Goal: Task Accomplishment & Management: Manage account settings

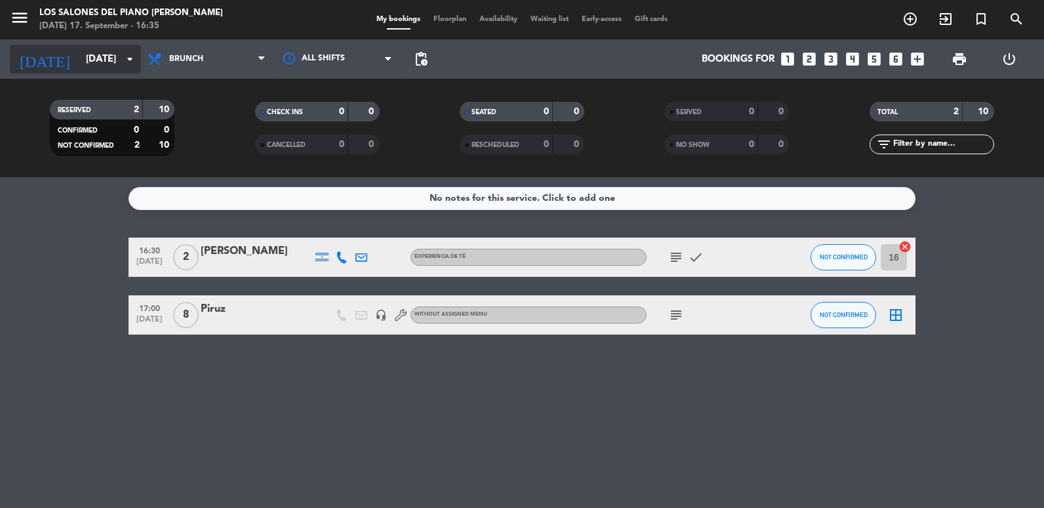
click at [106, 64] on input "[DATE]" at bounding box center [142, 59] width 126 height 24
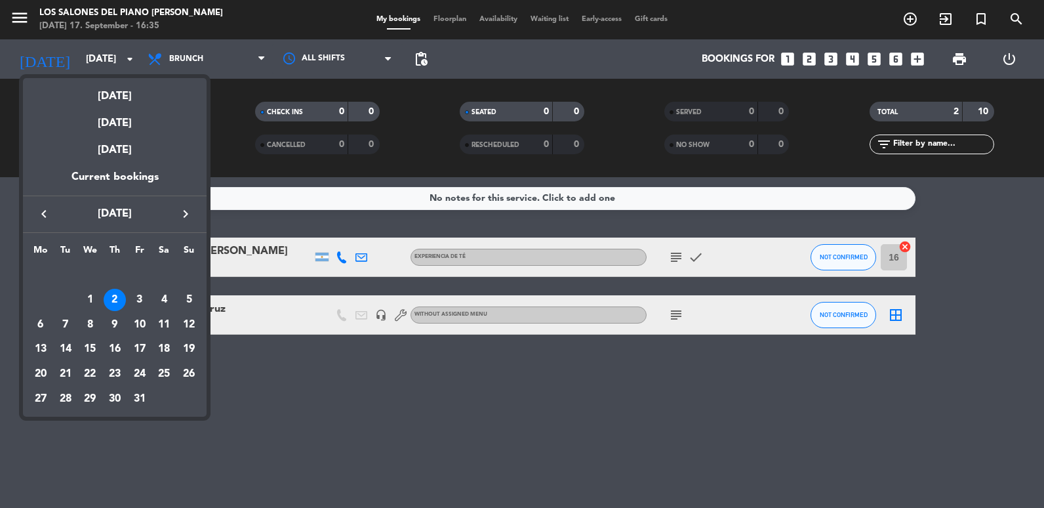
click at [48, 212] on icon "keyboard_arrow_left" at bounding box center [44, 214] width 16 height 16
click at [145, 372] on div "26" at bounding box center [140, 374] width 22 height 22
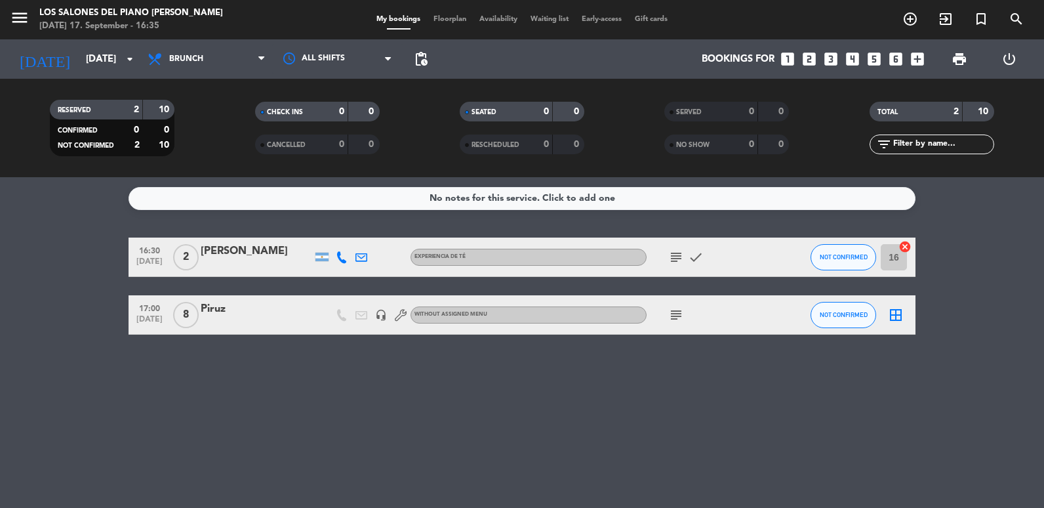
type input "[DATE]"
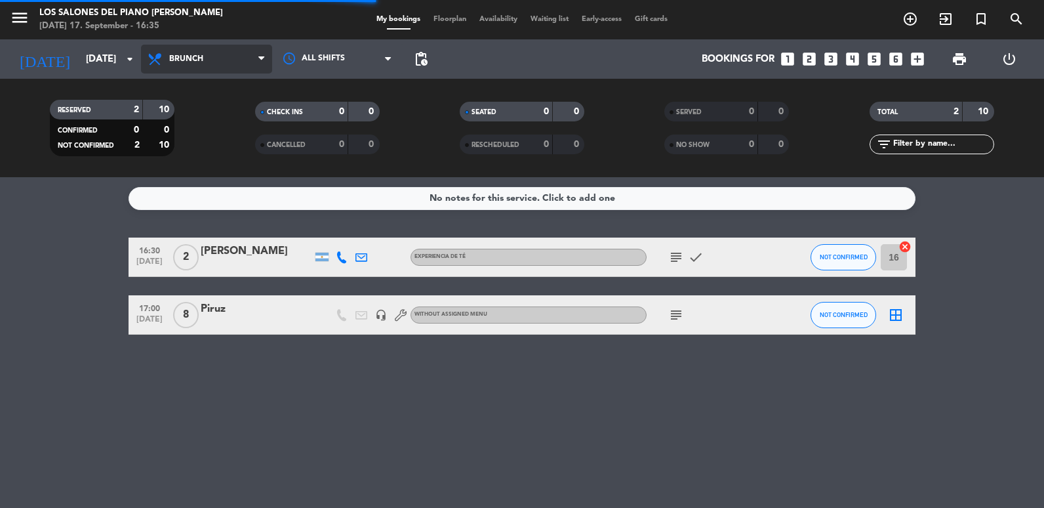
click at [207, 60] on span "Brunch" at bounding box center [206, 59] width 131 height 29
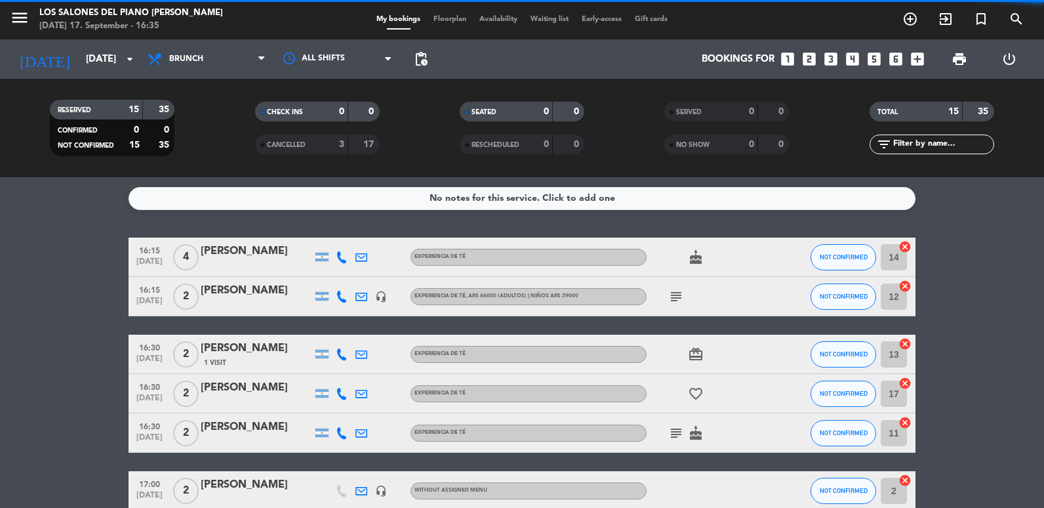
click at [205, 85] on div "RESERVED 15 35 CONFIRMED 0 0 NOT CONFIRMED 15 35 CHECK INS 0 0 CANCELLED 3 17 S…" at bounding box center [522, 128] width 1044 height 98
click at [196, 62] on span "Brunch" at bounding box center [186, 58] width 34 height 9
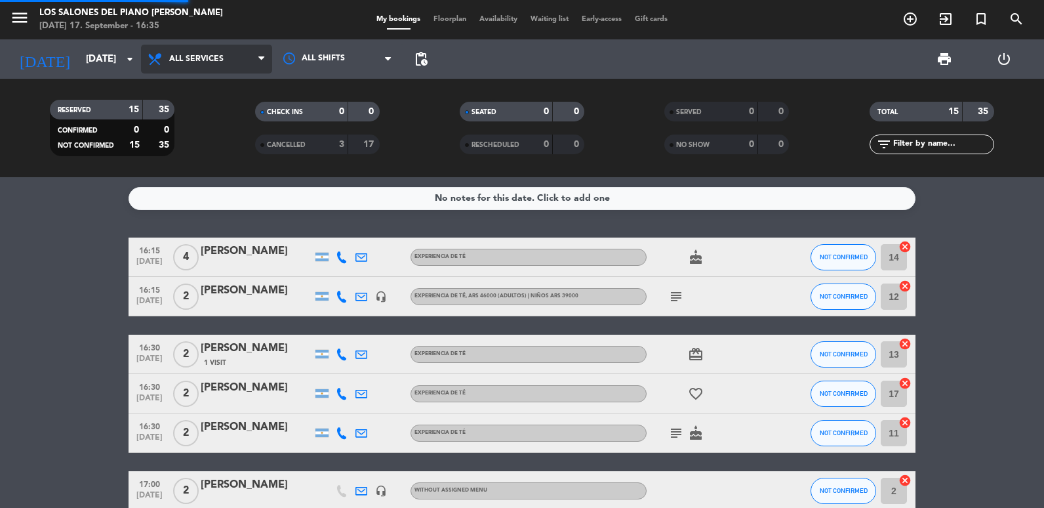
click at [197, 81] on div "menu Los Salones del Piano [PERSON_NAME] [DATE] 17. September - 16:35 My bookin…" at bounding box center [522, 88] width 1044 height 177
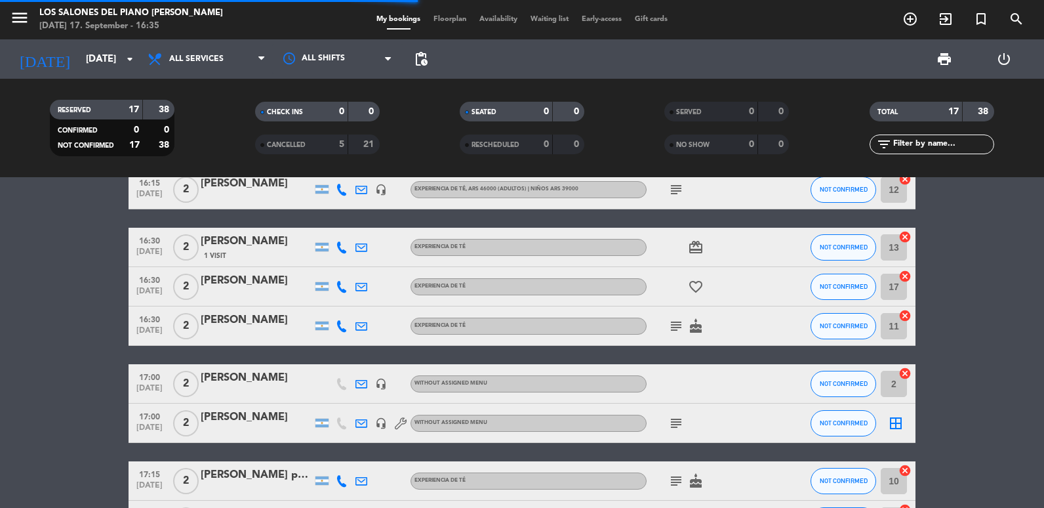
scroll to position [197, 0]
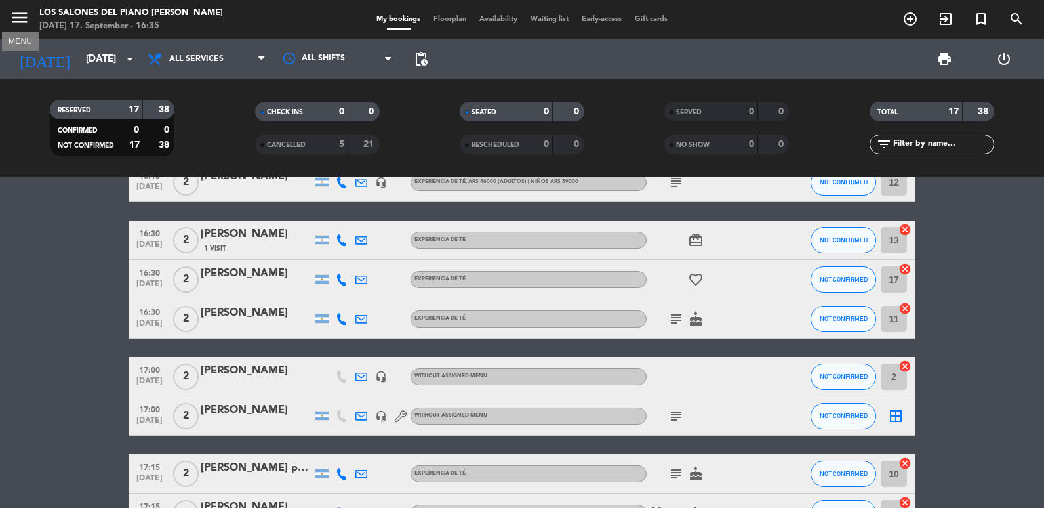
click at [17, 23] on icon "menu" at bounding box center [20, 18] width 20 height 20
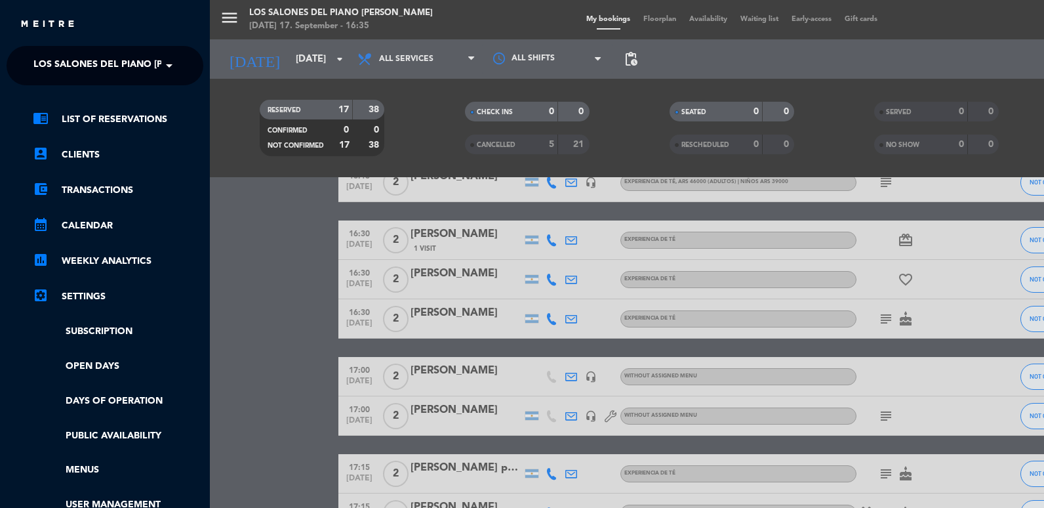
click at [27, 59] on input "text" at bounding box center [106, 66] width 160 height 29
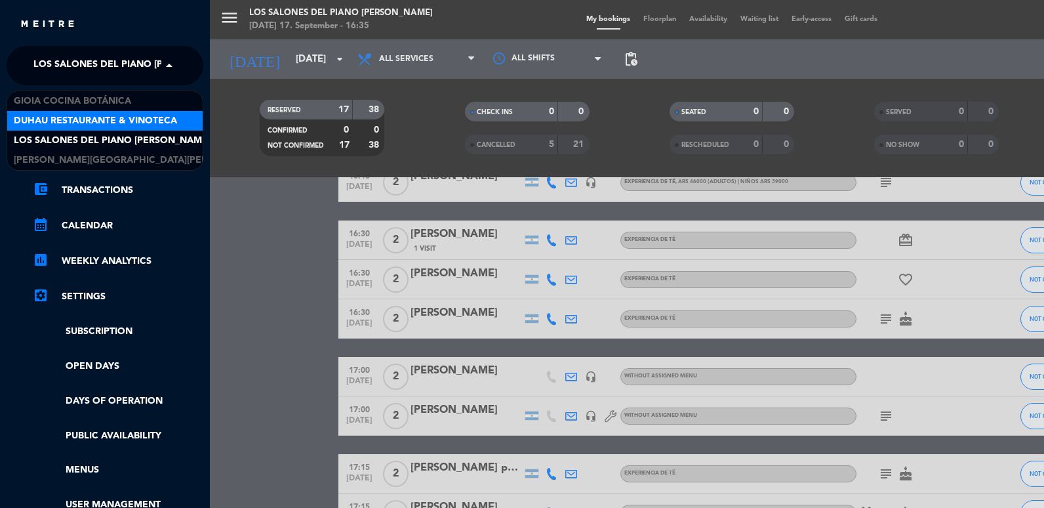
click at [60, 119] on span "Duhau Restaurante & Vinoteca" at bounding box center [95, 120] width 163 height 15
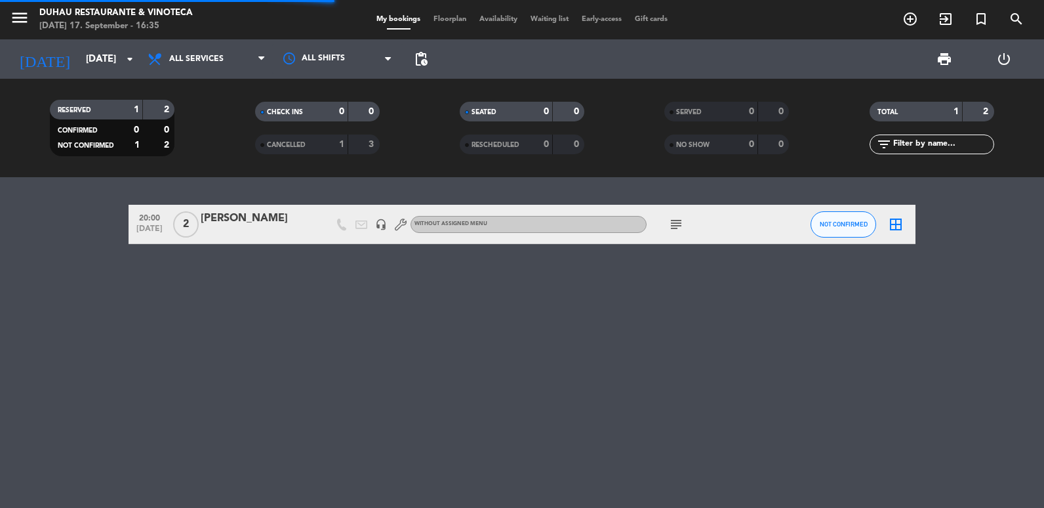
scroll to position [0, 0]
click at [26, 26] on icon "menu" at bounding box center [20, 18] width 20 height 20
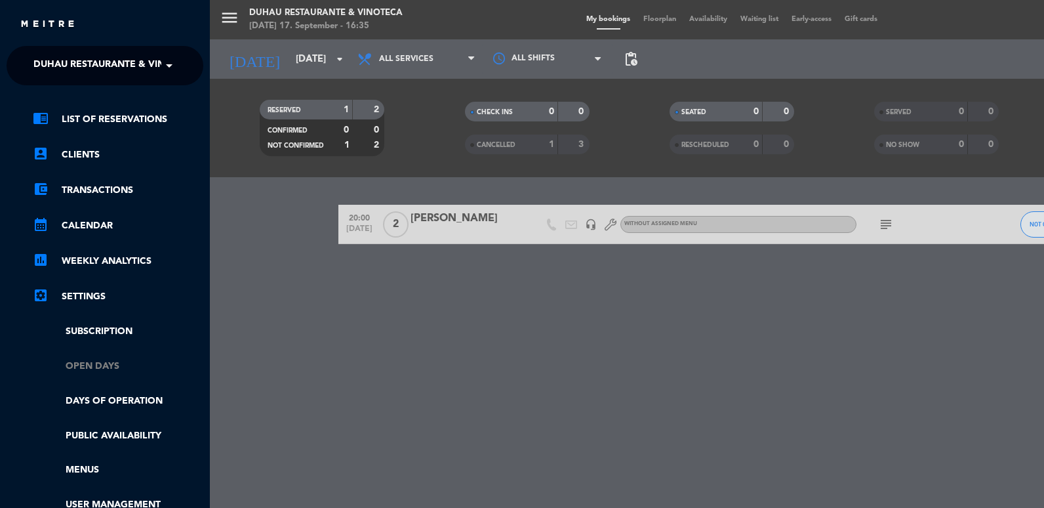
click at [125, 369] on link "Open Days" at bounding box center [118, 366] width 171 height 15
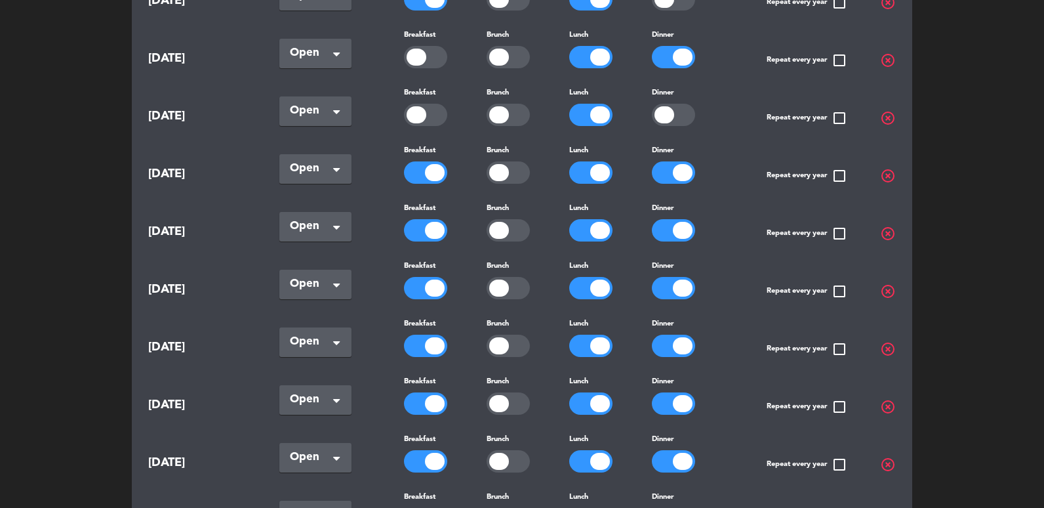
scroll to position [1312, 0]
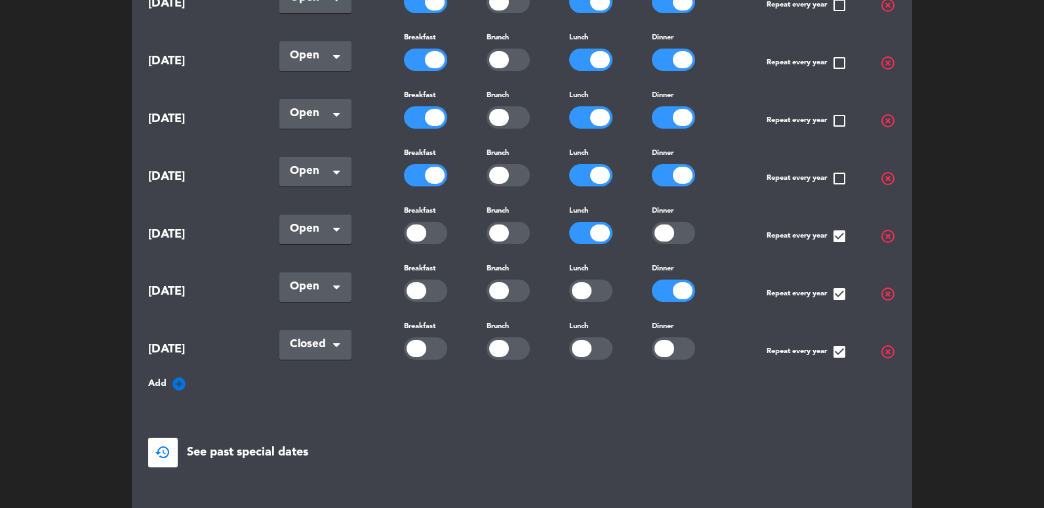
click at [182, 376] on icon "add_circle" at bounding box center [179, 384] width 16 height 16
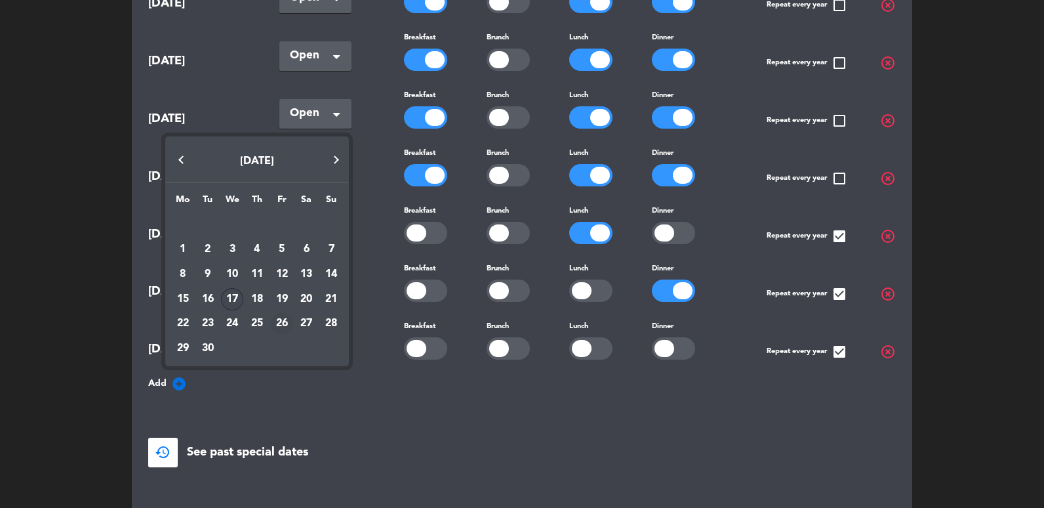
click at [283, 311] on td "26" at bounding box center [282, 323] width 25 height 25
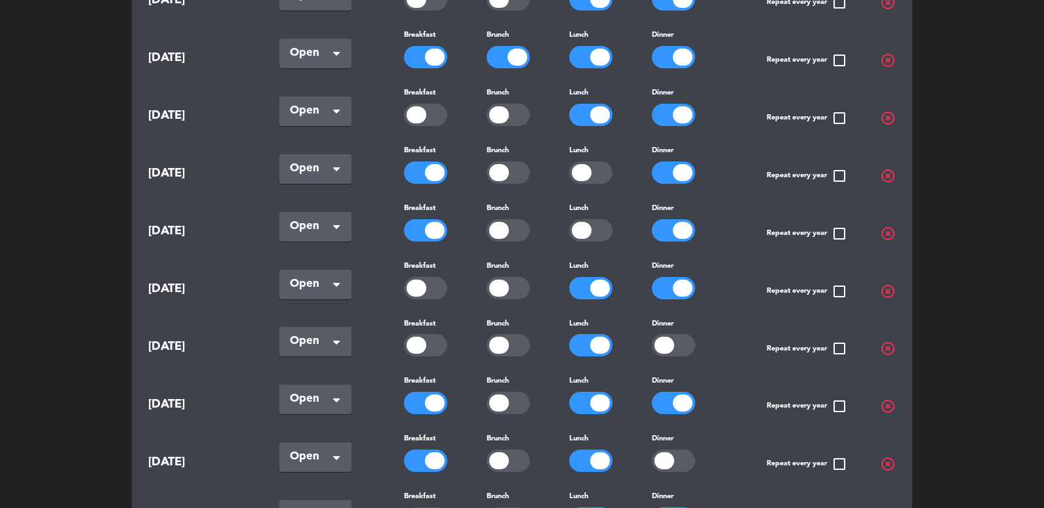
scroll to position [385, 0]
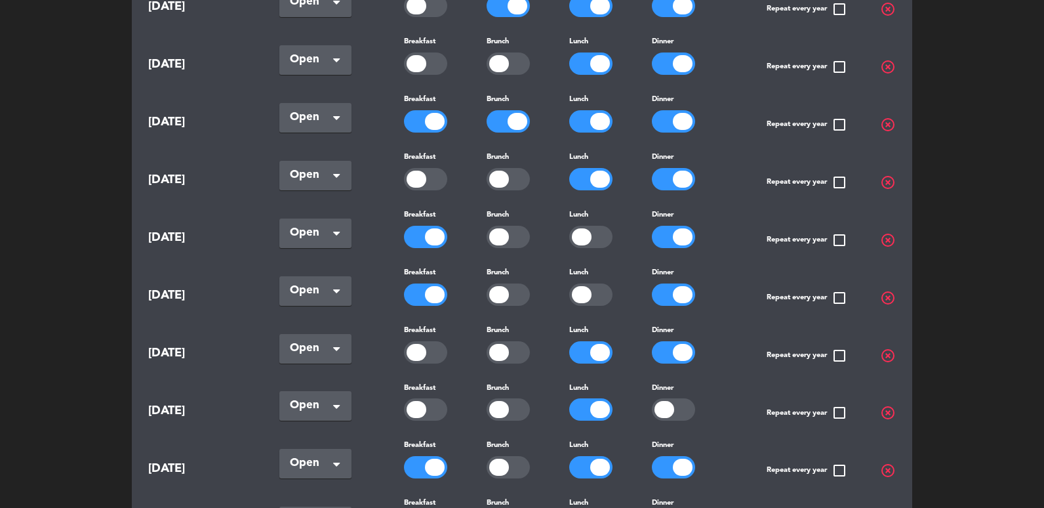
click at [695, 113] on switch at bounding box center [683, 121] width 63 height 22
click at [674, 113] on div at bounding box center [683, 121] width 20 height 17
click at [497, 110] on div at bounding box center [508, 121] width 43 height 22
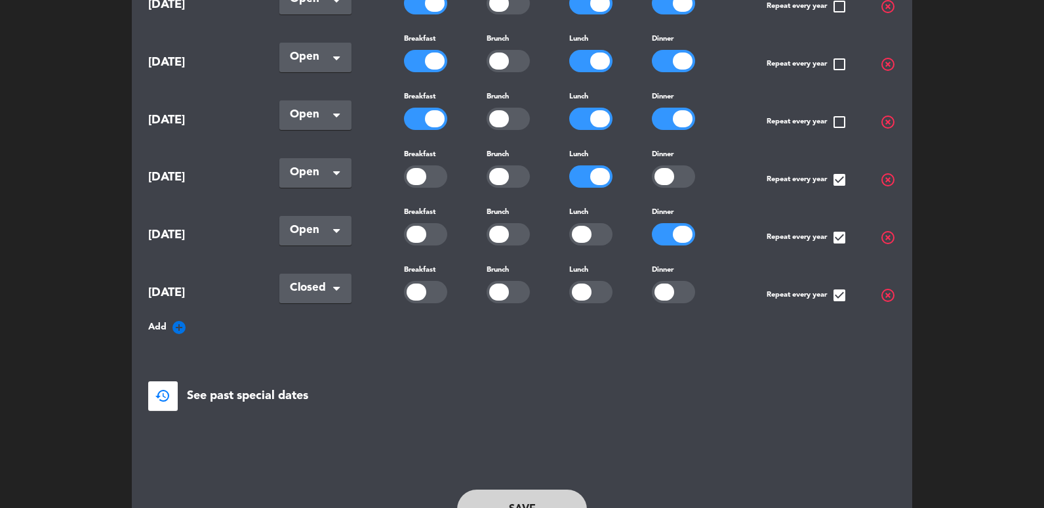
scroll to position [1479, 0]
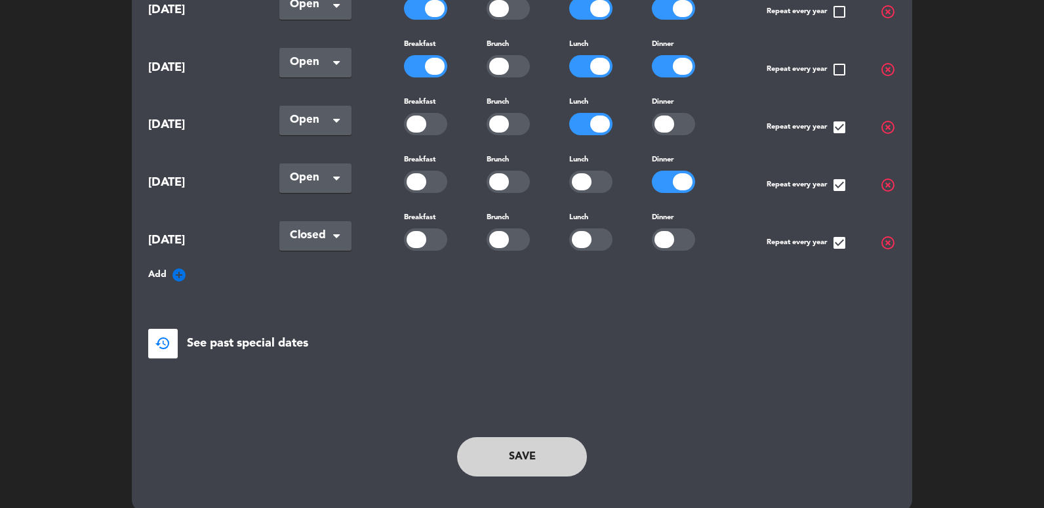
click at [533, 438] on button "Save" at bounding box center [522, 456] width 130 height 39
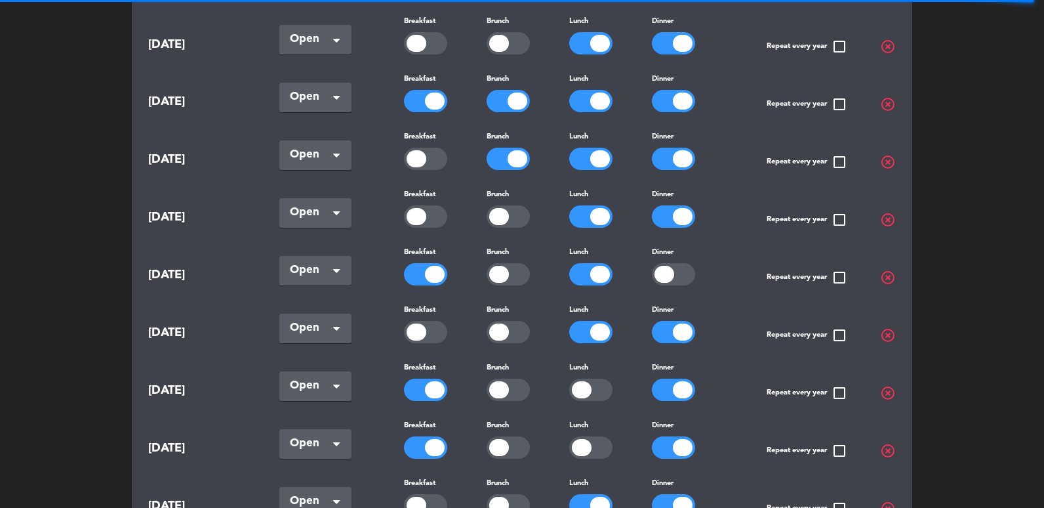
scroll to position [0, 0]
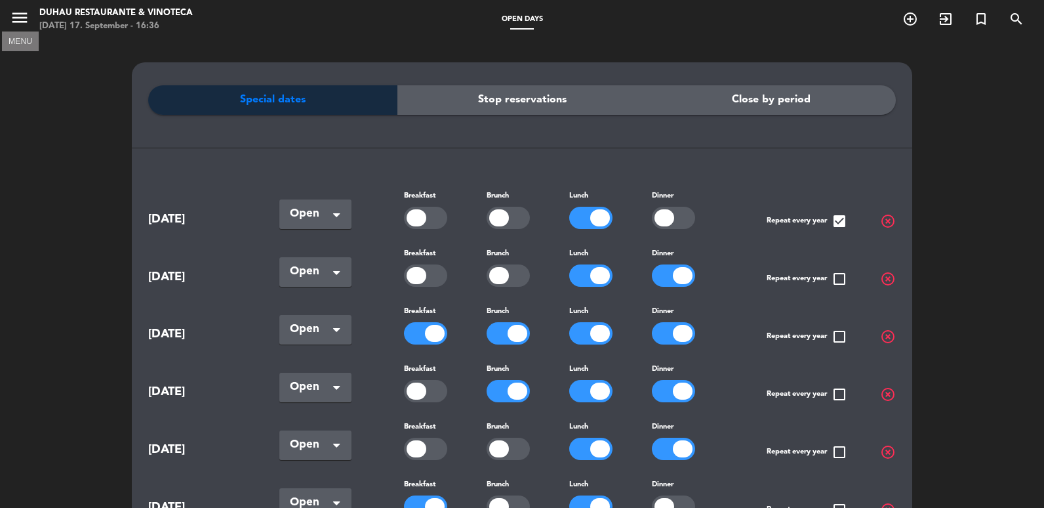
click at [29, 18] on icon "menu" at bounding box center [20, 18] width 20 height 20
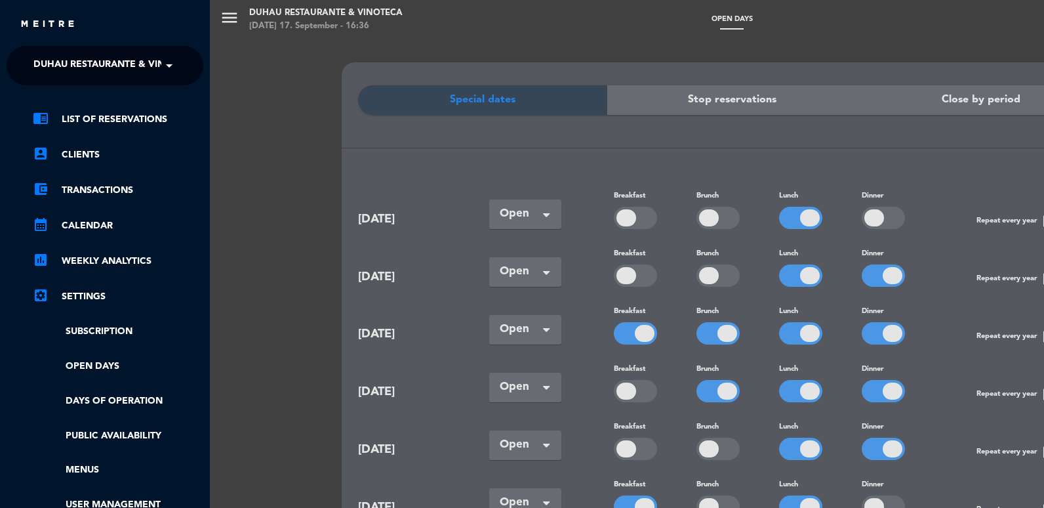
click at [51, 108] on div "chrome_reader_mode List of Reservations account_box Clients account_balance_wal…" at bounding box center [105, 335] width 216 height 501
click at [55, 119] on link "chrome_reader_mode List of Reservations" at bounding box center [118, 120] width 171 height 16
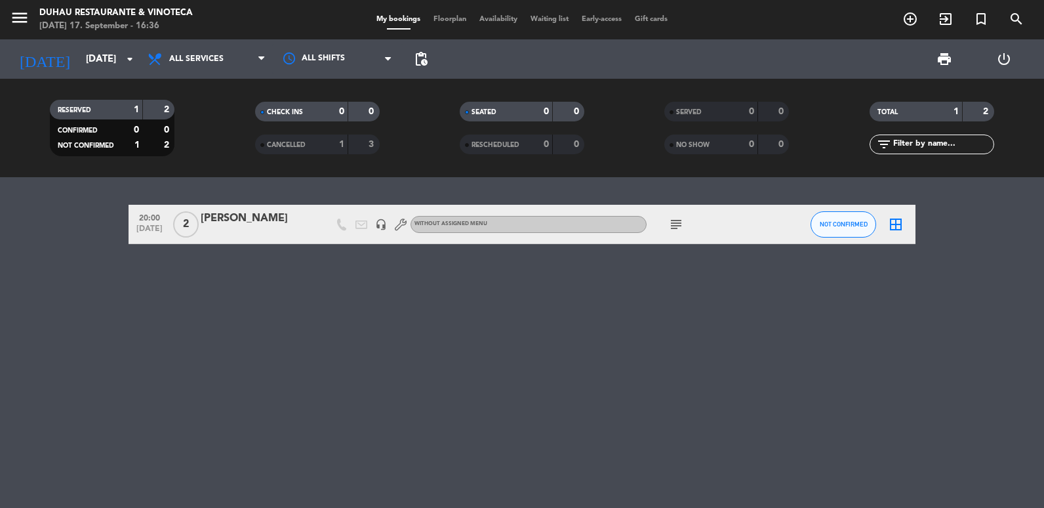
click at [691, 228] on div "subject" at bounding box center [706, 224] width 118 height 39
click at [680, 225] on icon "subject" at bounding box center [676, 224] width 16 height 16
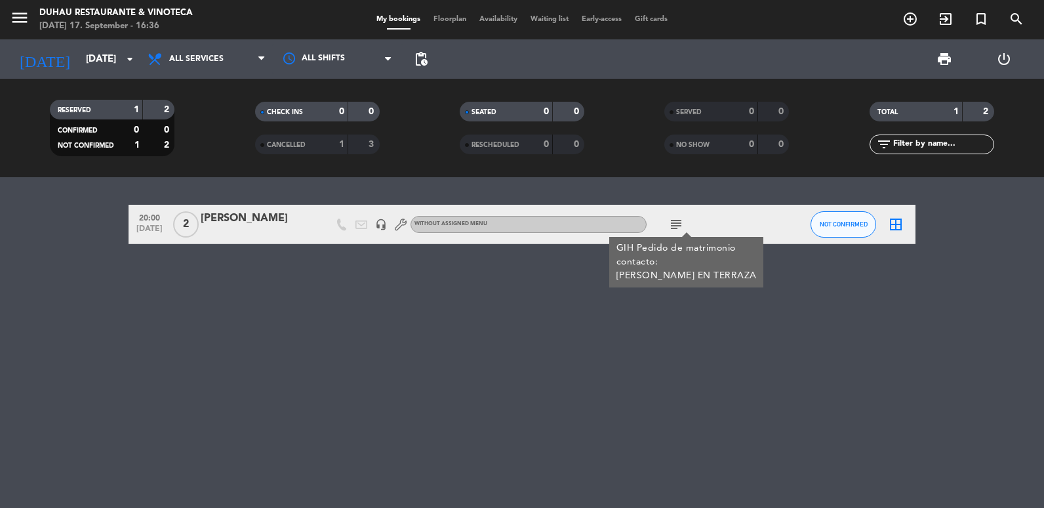
drag, startPoint x: 1031, startPoint y: 319, endPoint x: 994, endPoint y: 270, distance: 61.9
click at [1031, 319] on div "20:00 [DATE] 2 [PERSON_NAME] headset_mic Without assigned menu subject GIH Pedi…" at bounding box center [522, 342] width 1044 height 331
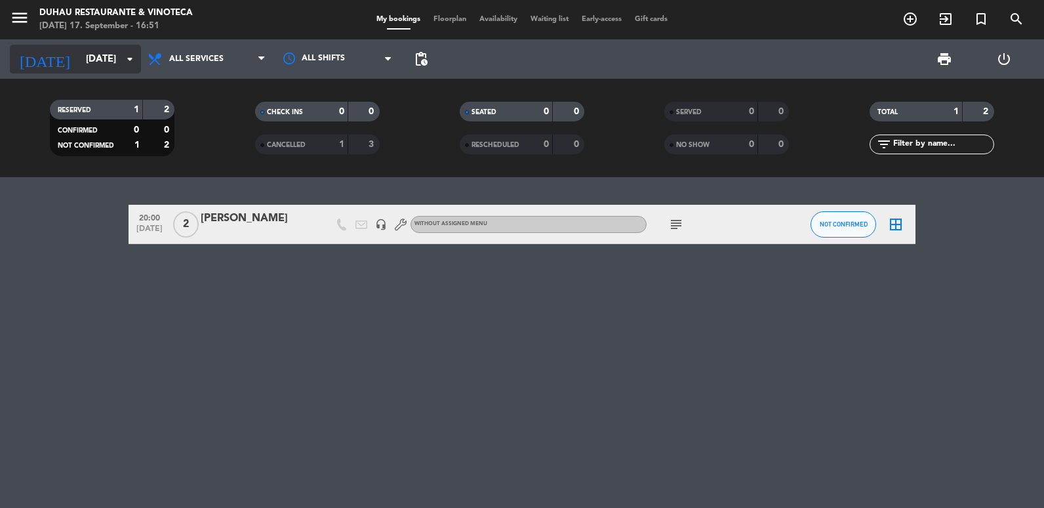
click at [112, 60] on input "[DATE]" at bounding box center [142, 59] width 126 height 24
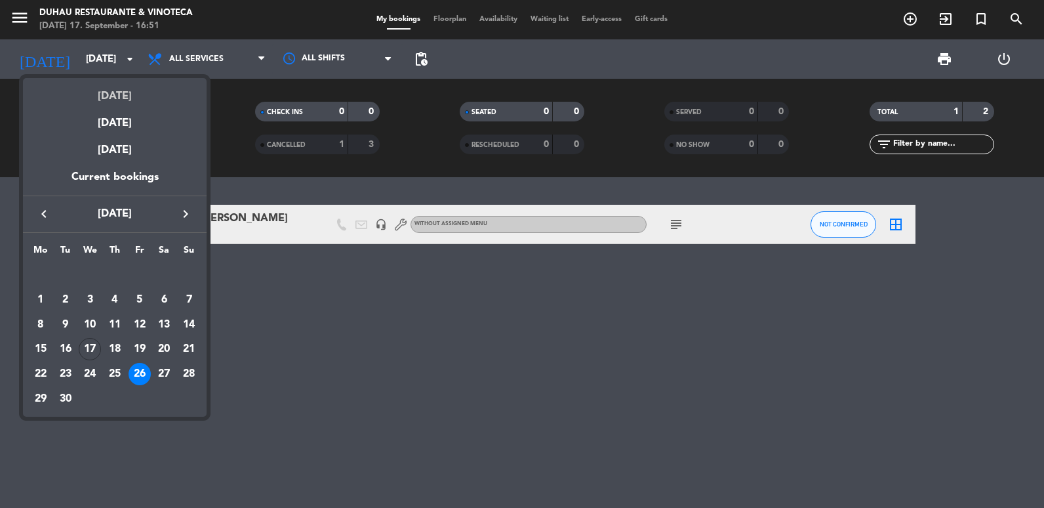
click at [108, 92] on div "[DATE]" at bounding box center [115, 91] width 184 height 27
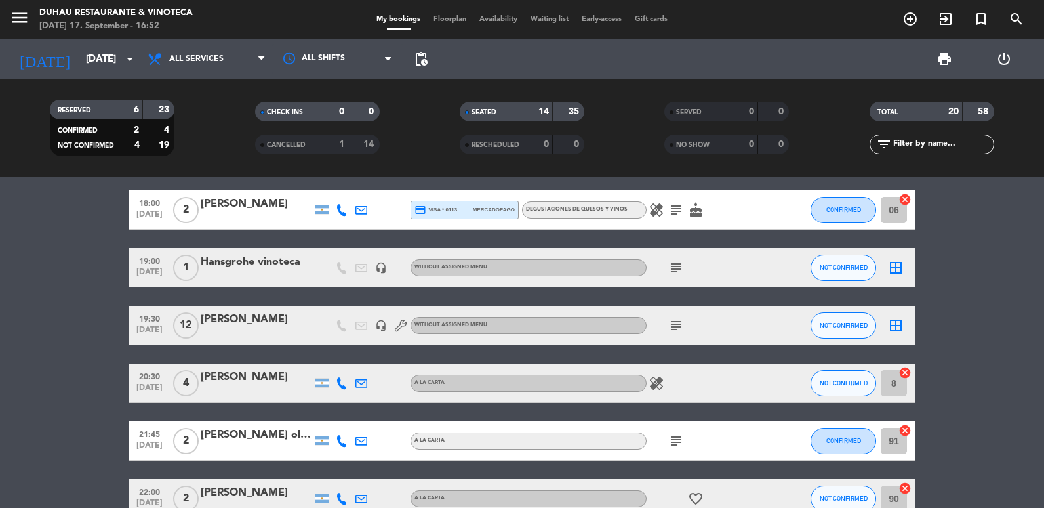
scroll to position [639, 0]
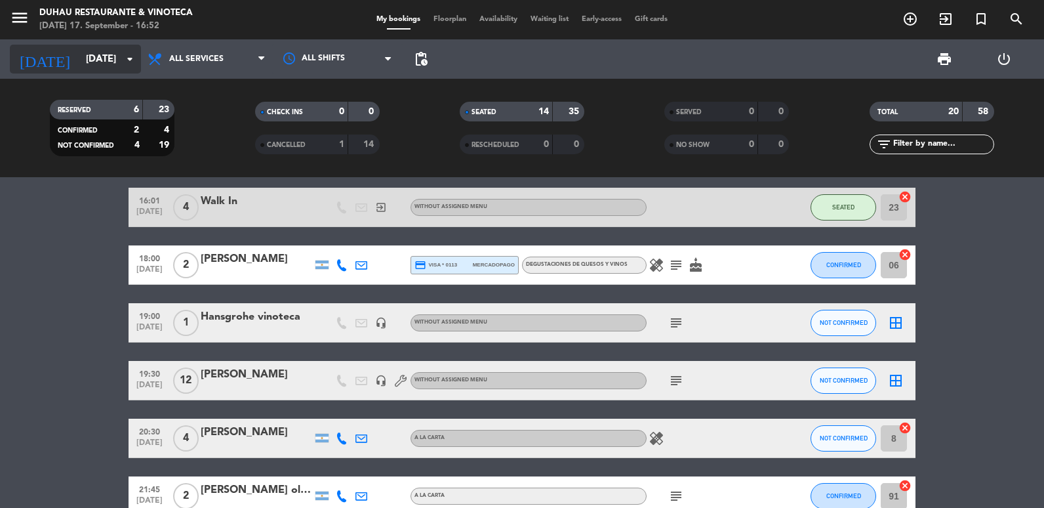
click at [116, 66] on input "[DATE]" at bounding box center [142, 59] width 126 height 24
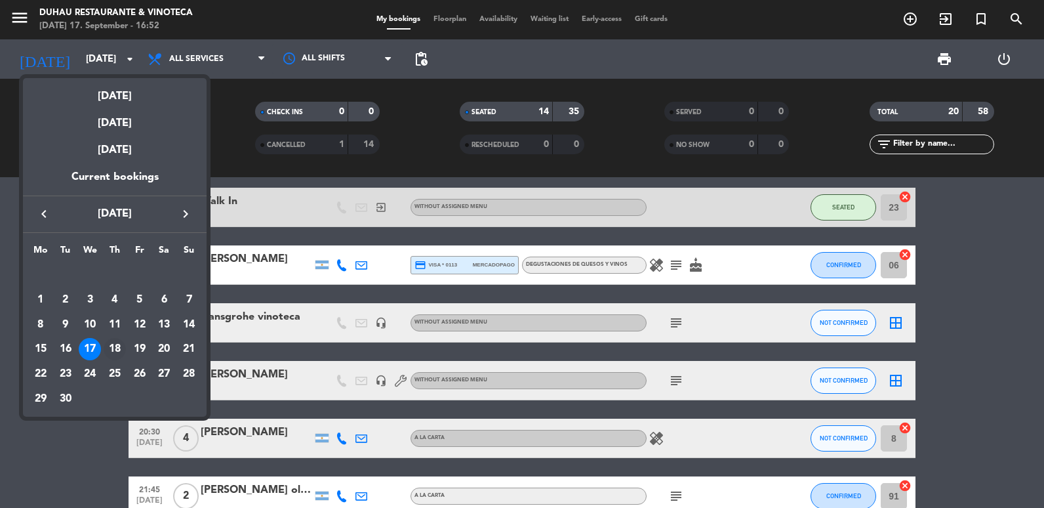
click at [112, 350] on div "18" at bounding box center [115, 349] width 22 height 22
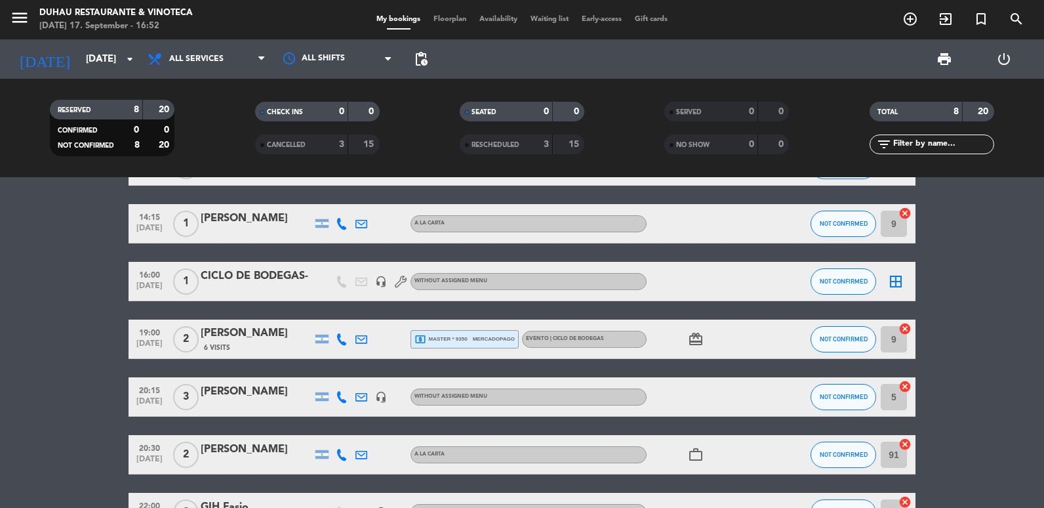
scroll to position [273, 0]
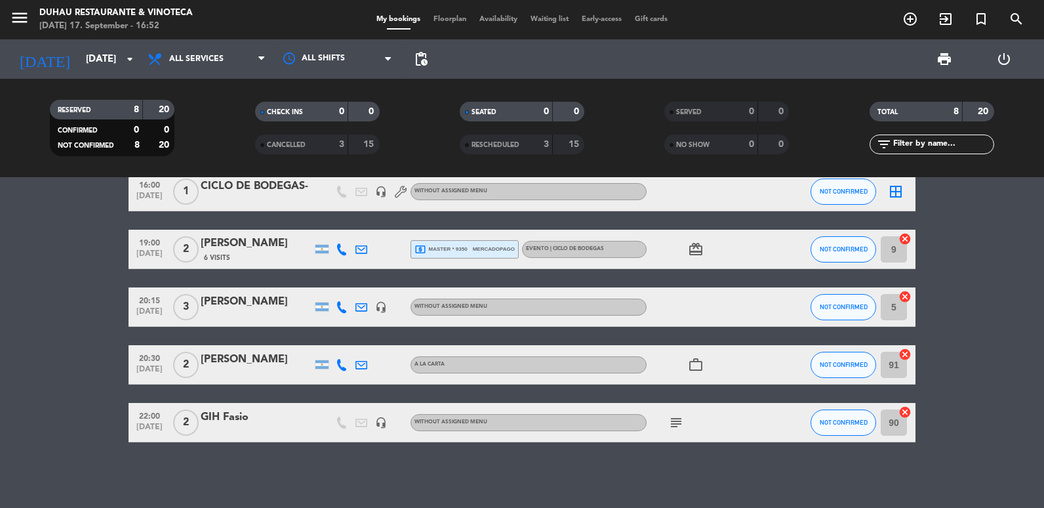
click at [83, 75] on div "[DATE] [DATE] arrow_drop_down" at bounding box center [75, 58] width 131 height 39
click at [119, 72] on div "[DATE] [DATE] arrow_drop_down" at bounding box center [75, 59] width 131 height 29
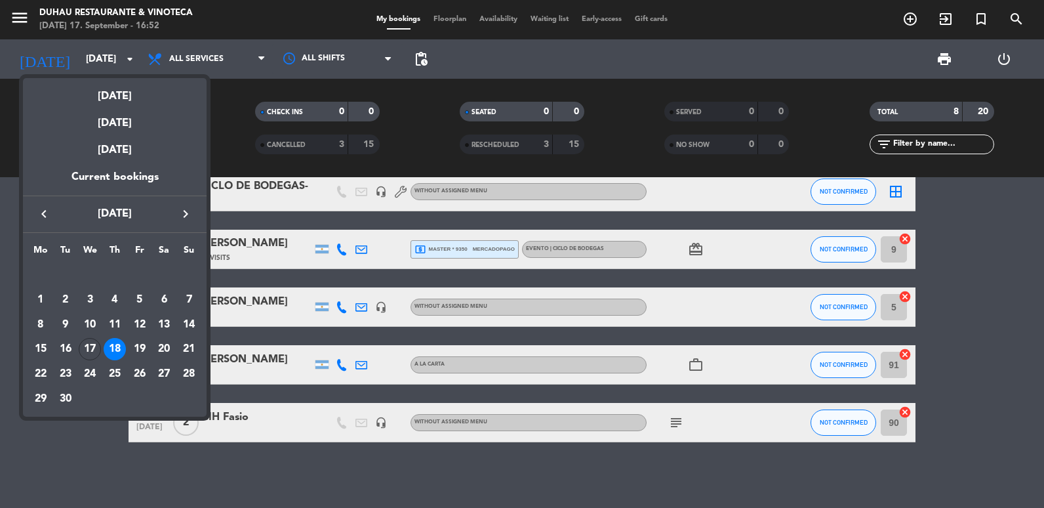
click at [146, 344] on div "19" at bounding box center [140, 349] width 22 height 22
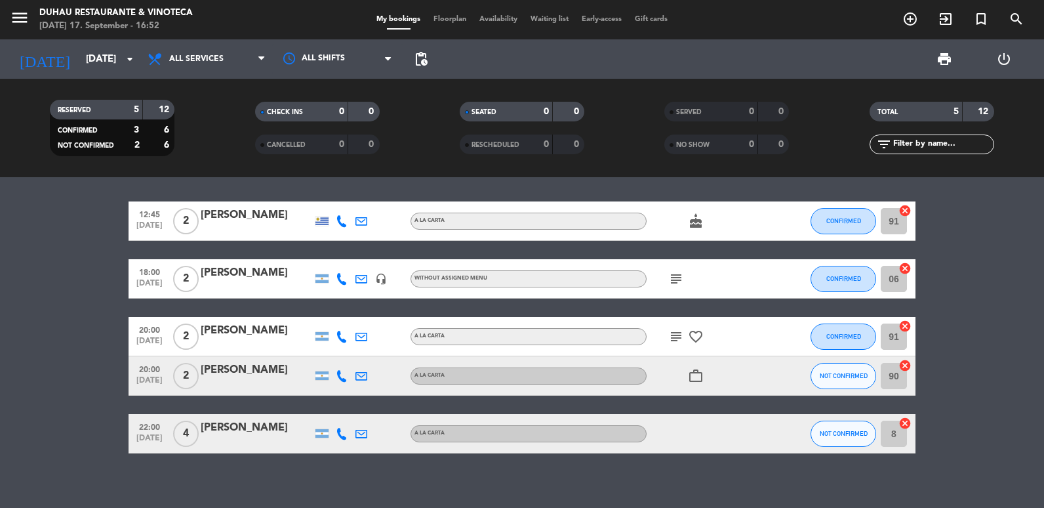
scroll to position [0, 0]
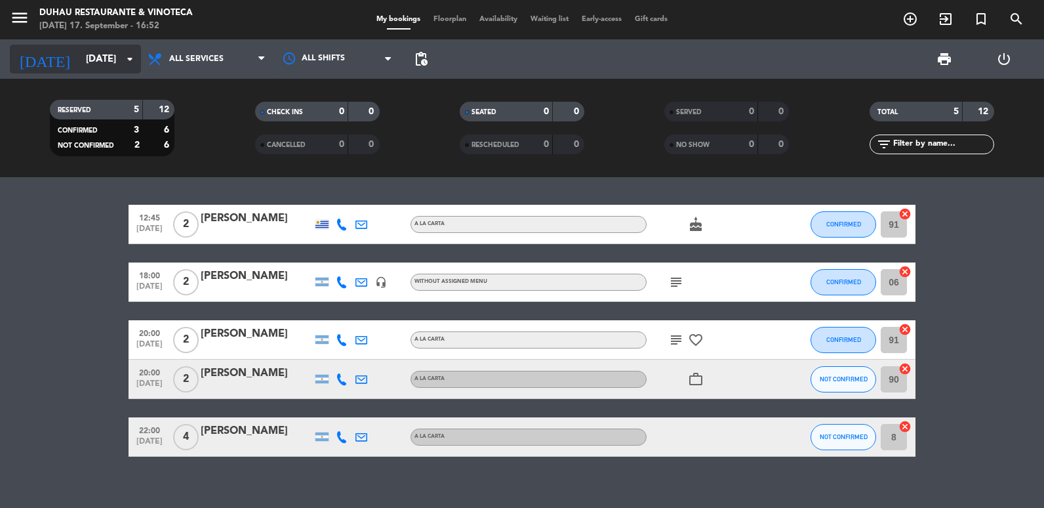
click at [79, 68] on input "[DATE]" at bounding box center [142, 59] width 126 height 24
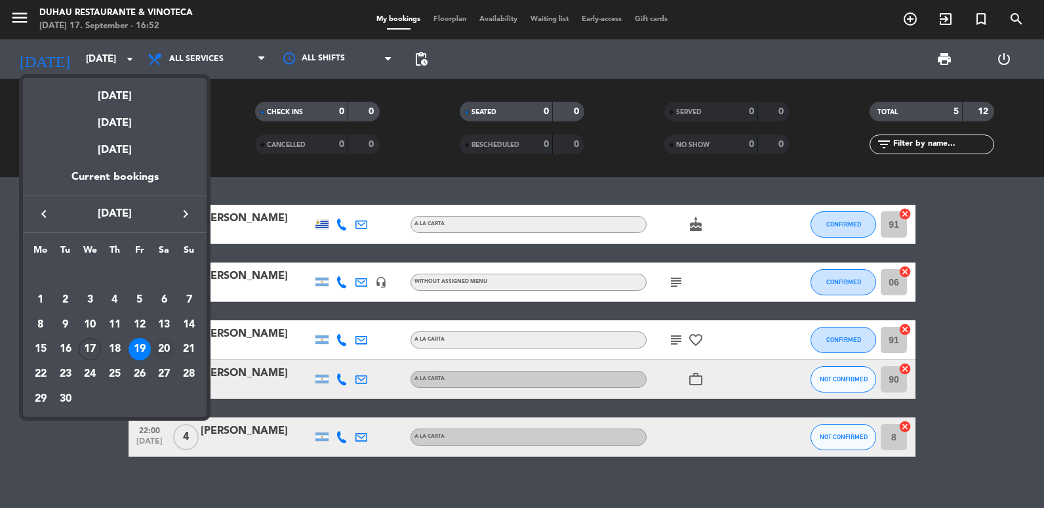
click at [174, 348] on div "20" at bounding box center [164, 349] width 22 height 22
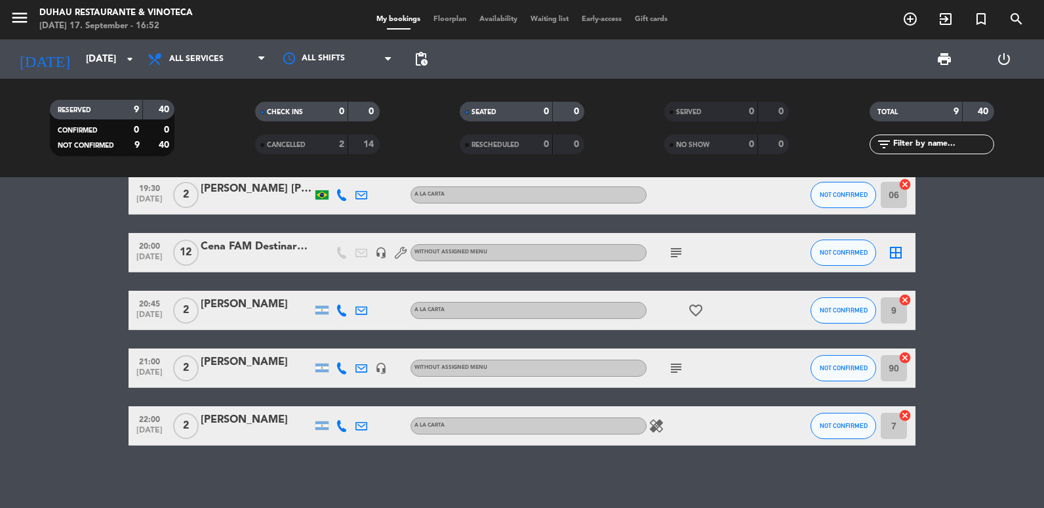
scroll to position [264, 0]
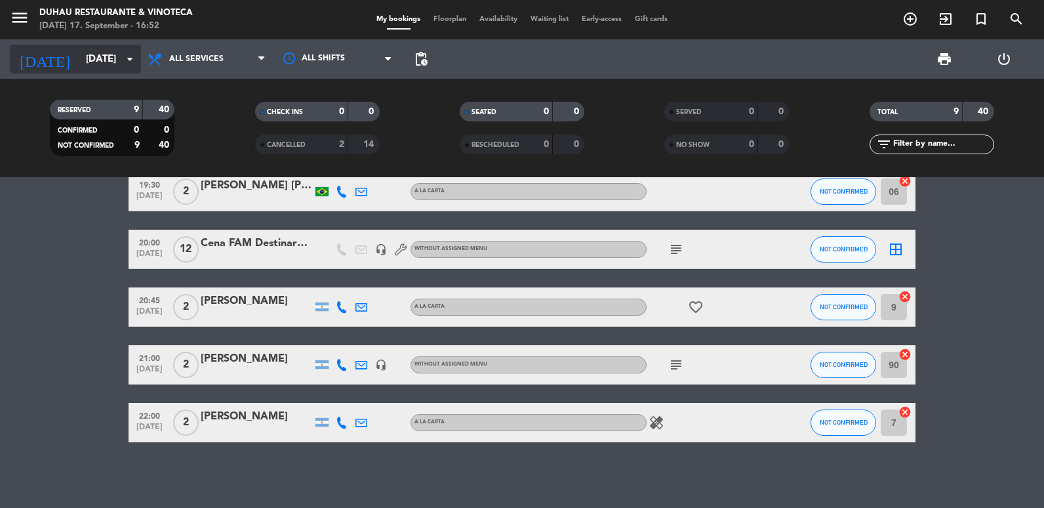
click at [79, 48] on input "[DATE]" at bounding box center [142, 59] width 126 height 24
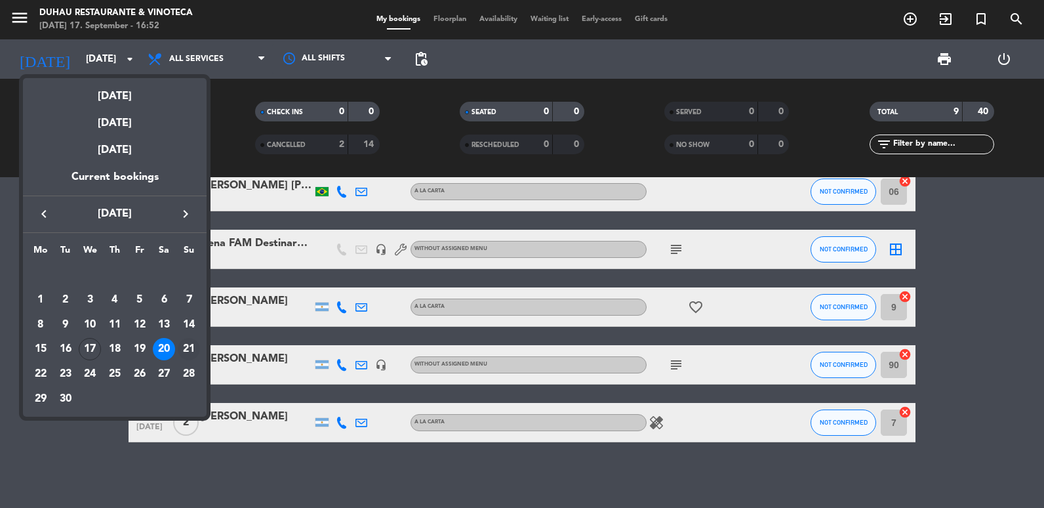
click at [189, 349] on div "21" at bounding box center [189, 349] width 22 height 22
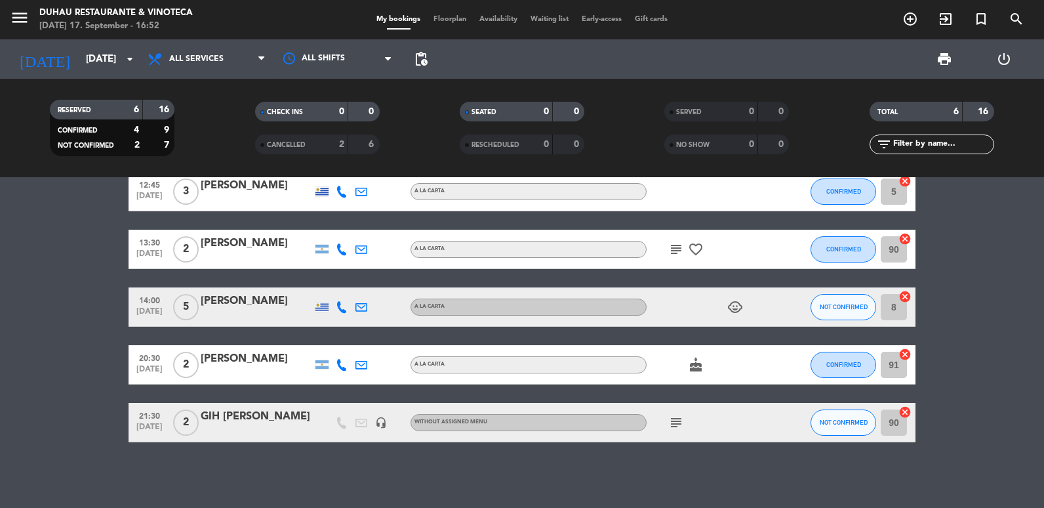
scroll to position [0, 0]
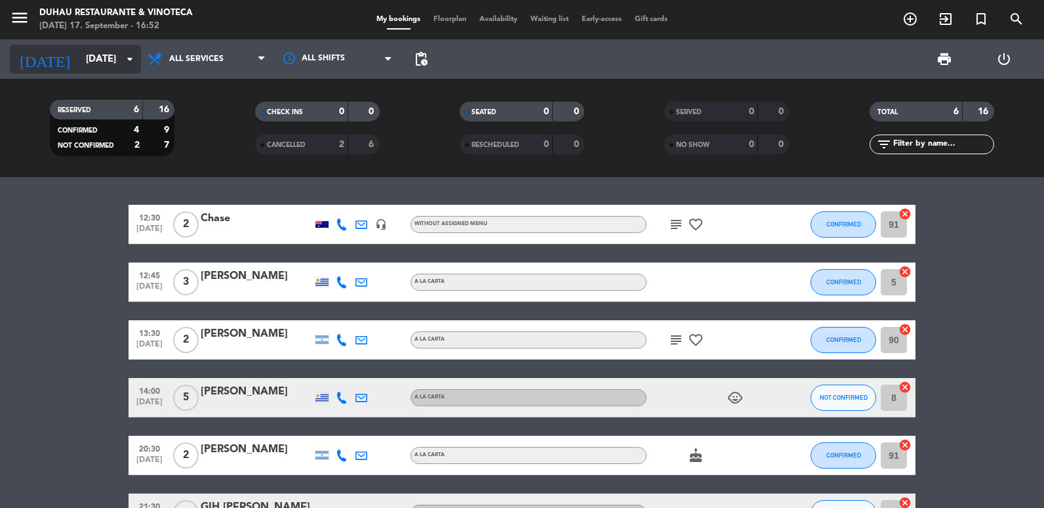
click at [79, 71] on input "[DATE]" at bounding box center [142, 59] width 126 height 24
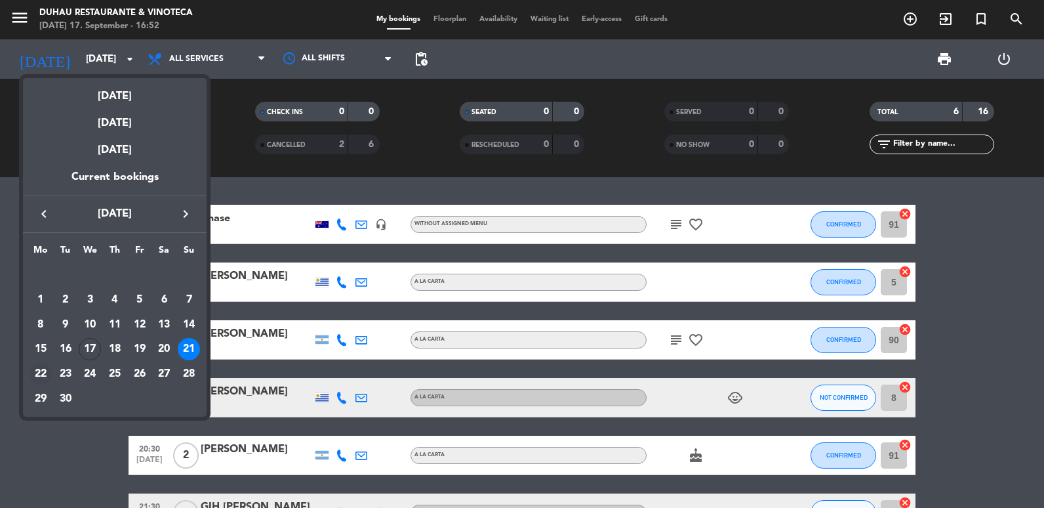
click at [34, 372] on div "22" at bounding box center [41, 374] width 22 height 22
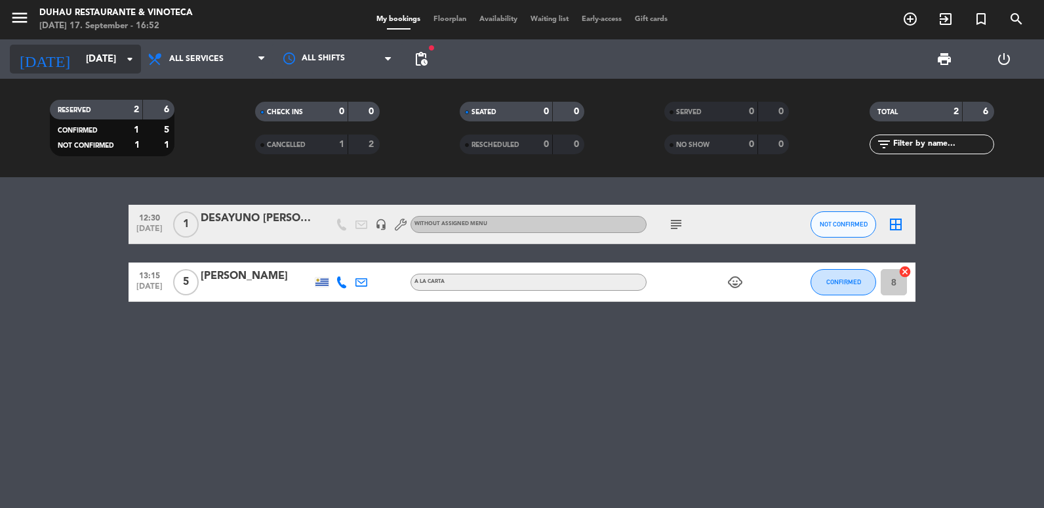
click at [79, 57] on input "[DATE]" at bounding box center [142, 59] width 126 height 24
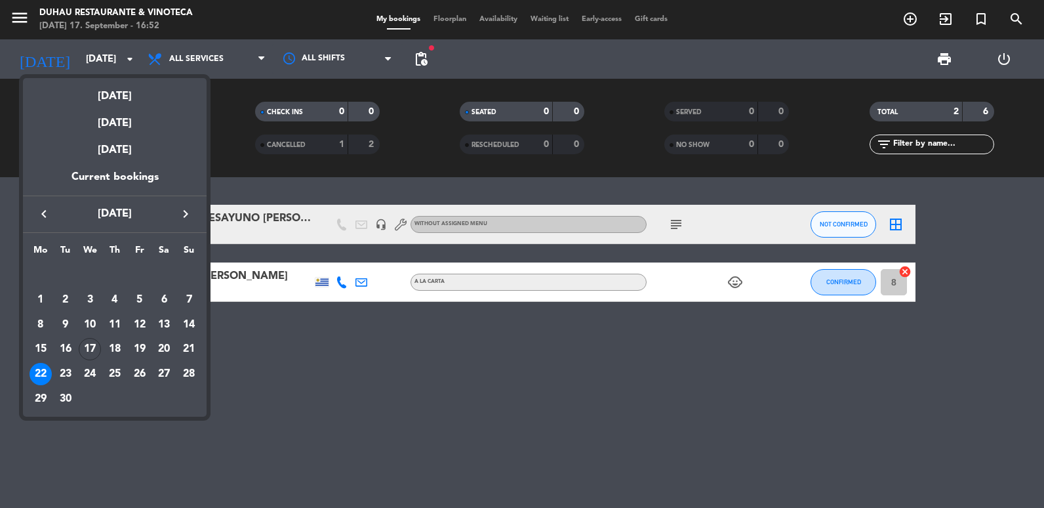
click at [71, 370] on div "23" at bounding box center [65, 374] width 22 height 22
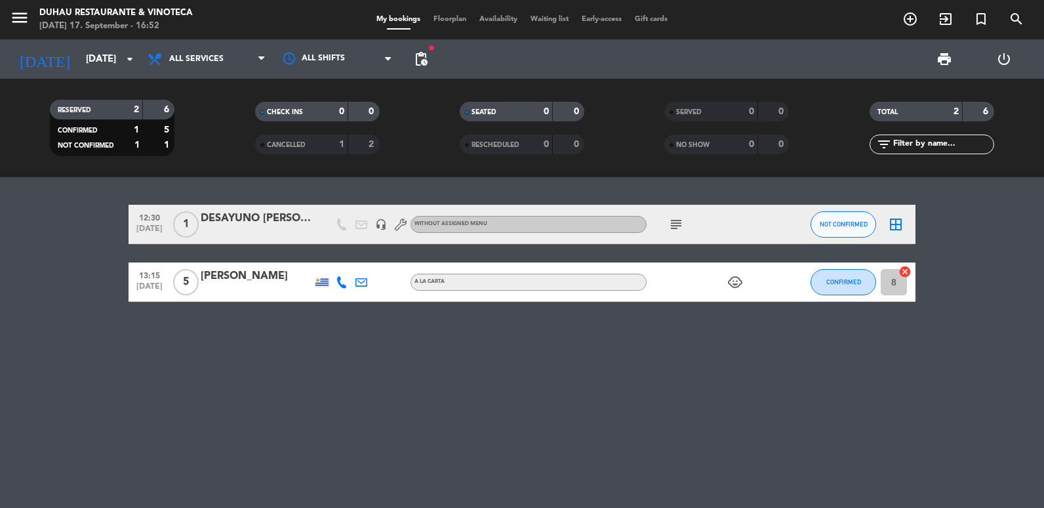
type input "[DATE]"
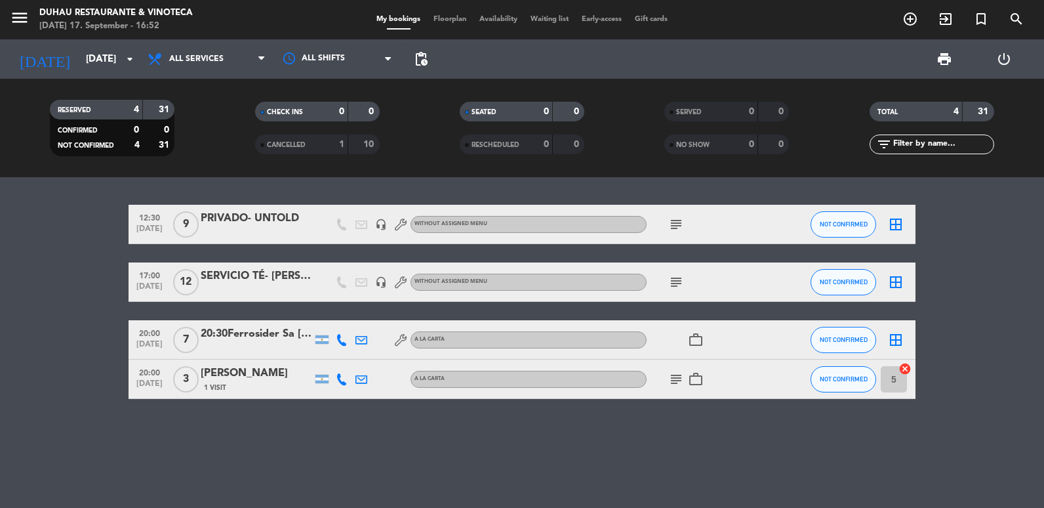
click at [686, 219] on span "subject" at bounding box center [676, 224] width 20 height 16
click at [676, 223] on icon "subject" at bounding box center [676, 224] width 16 height 16
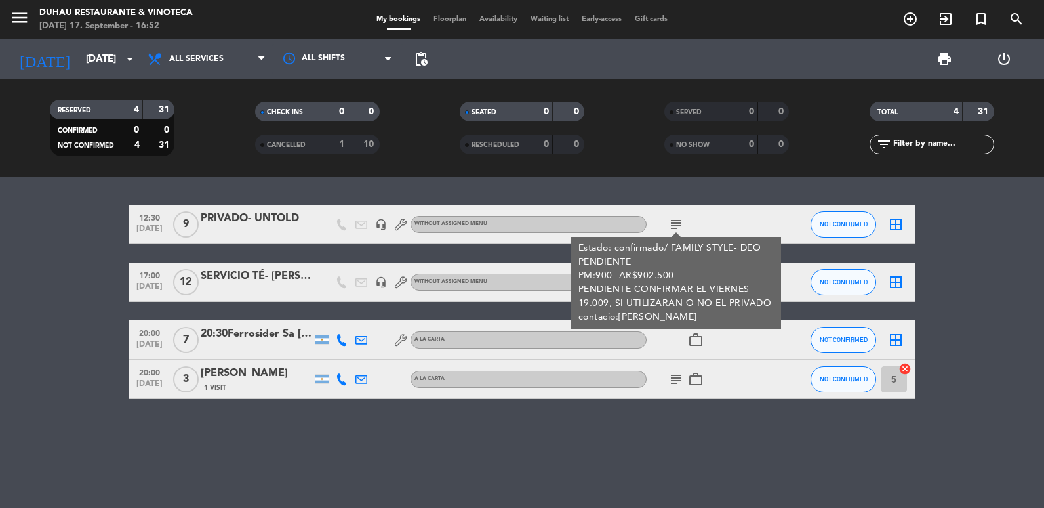
click at [476, 467] on div "12:30 [DATE] 9 PRIVADO- UNTOLD headset_mic Without assigned menu subject Estado…" at bounding box center [522, 342] width 1044 height 331
